Goal: Find specific page/section

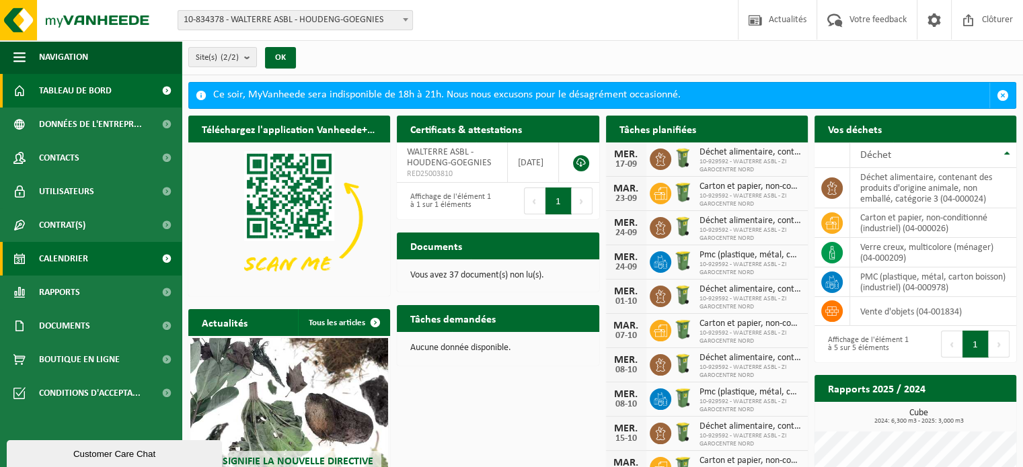
click at [59, 258] on span "Calendrier" at bounding box center [63, 259] width 49 height 34
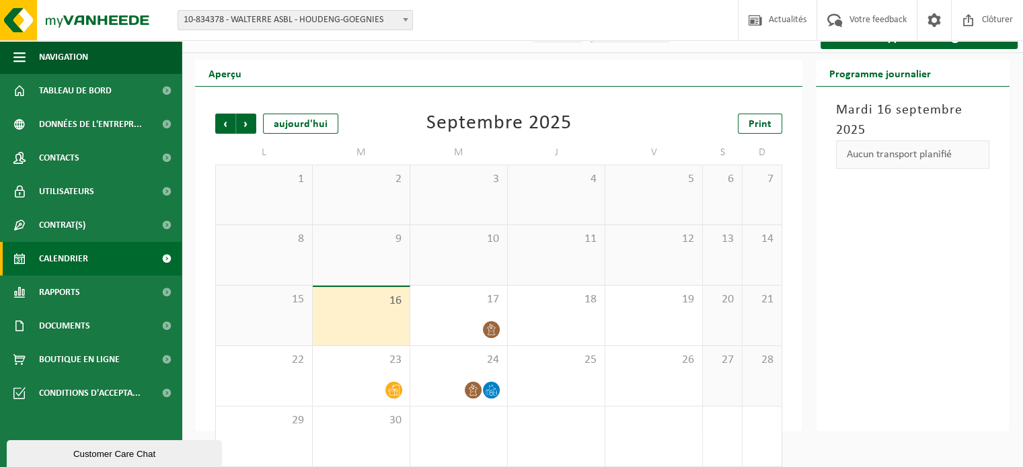
scroll to position [42, 0]
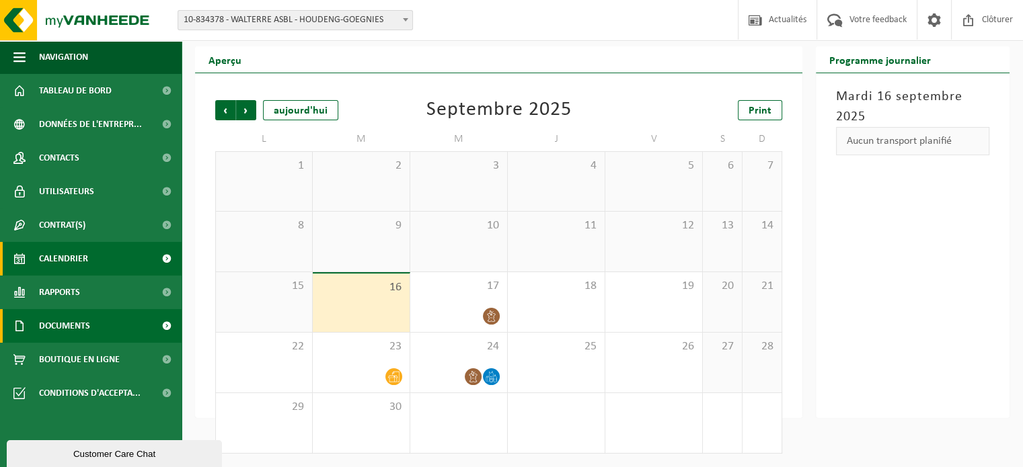
click at [65, 323] on span "Documents" at bounding box center [64, 326] width 51 height 34
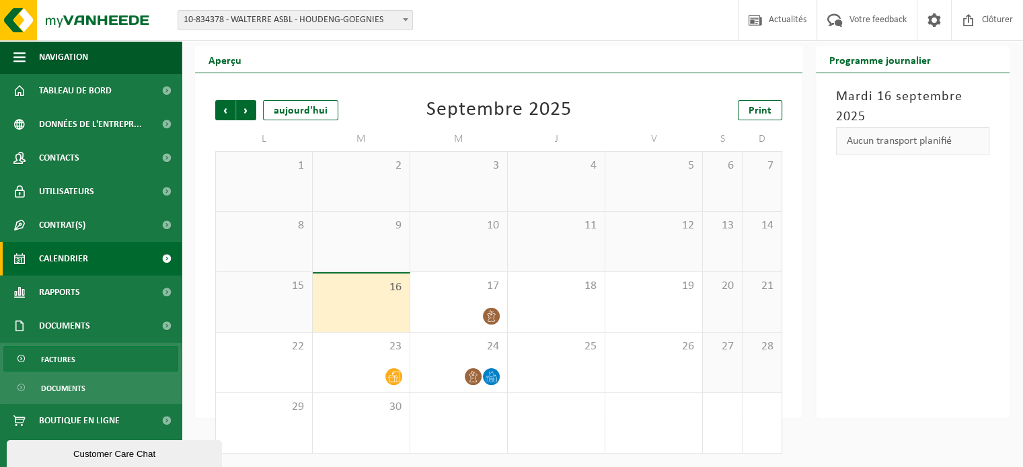
click at [59, 360] on span "Factures" at bounding box center [58, 360] width 34 height 26
